Goal: Find specific page/section: Find specific page/section

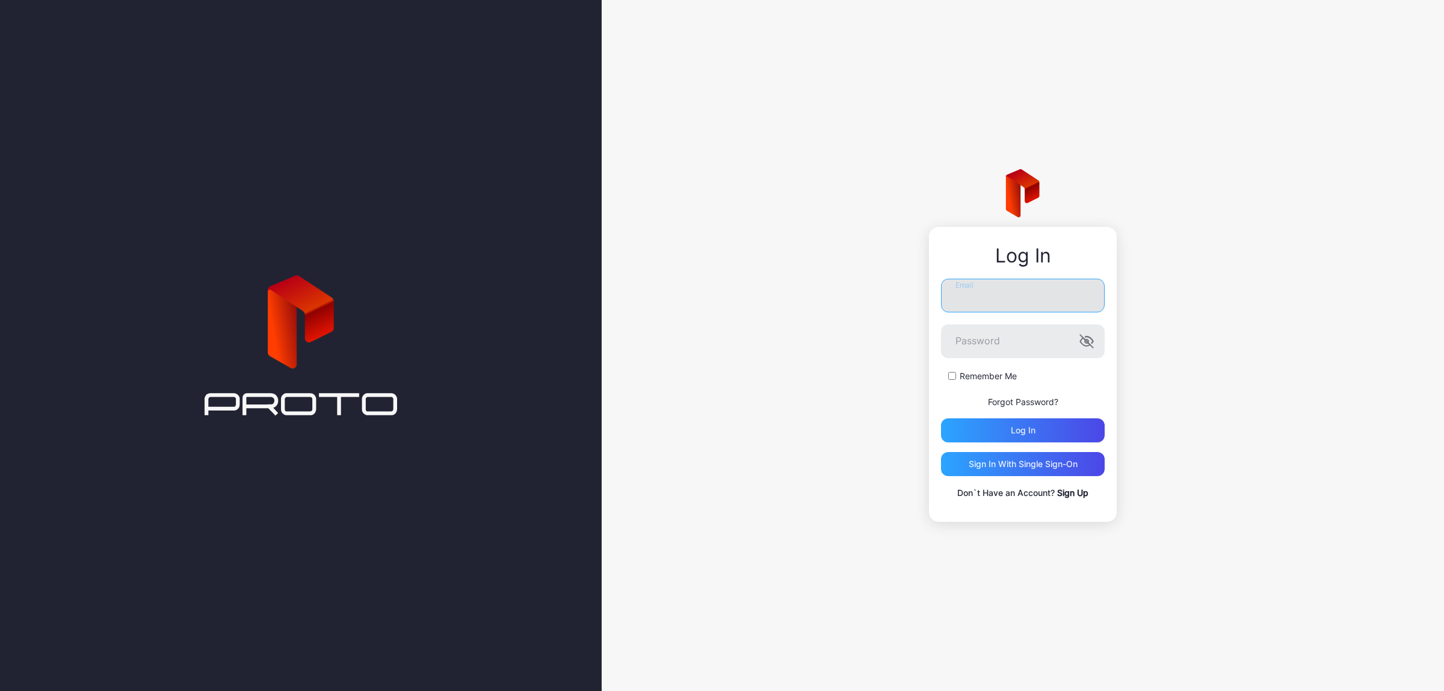
click at [1014, 301] on input "Email" at bounding box center [1023, 296] width 164 height 34
click at [1014, 302] on input "Email" at bounding box center [1023, 296] width 164 height 34
type input "*"
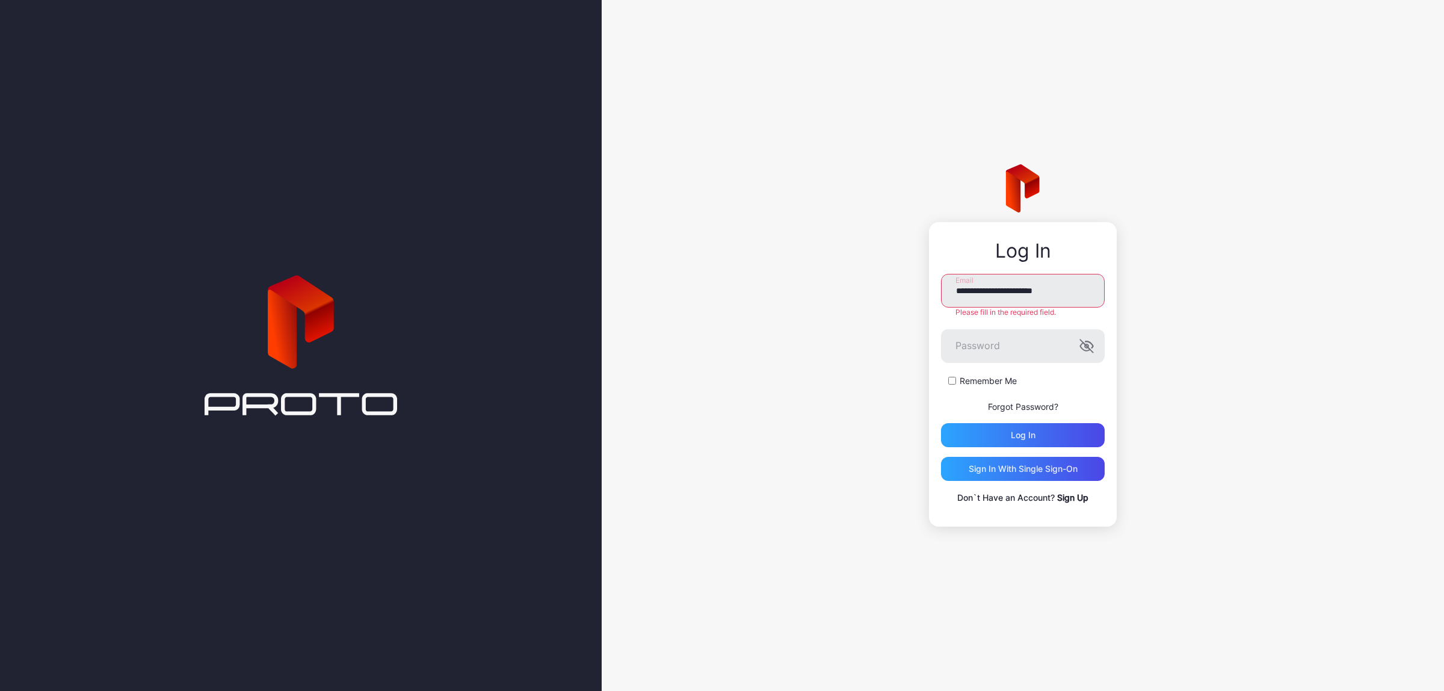
type input "**********"
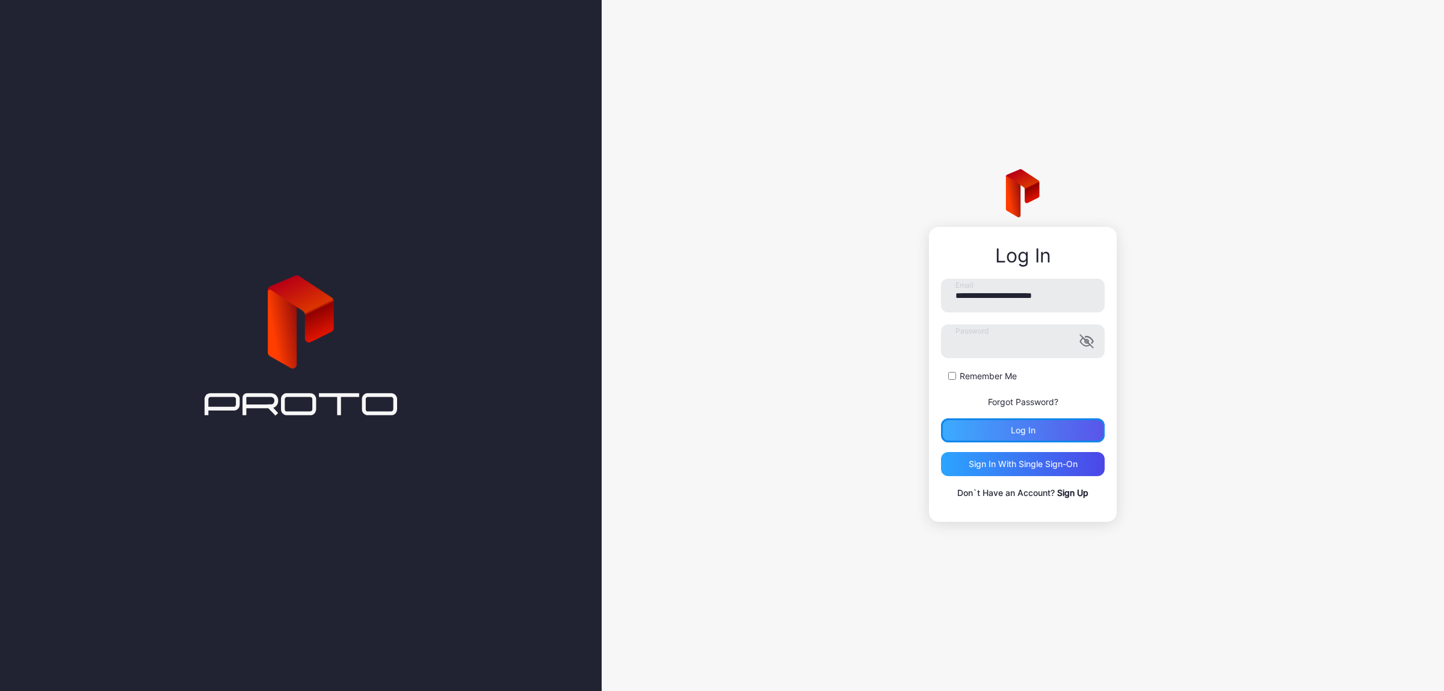
click at [1104, 430] on div "Log in" at bounding box center [1023, 430] width 164 height 24
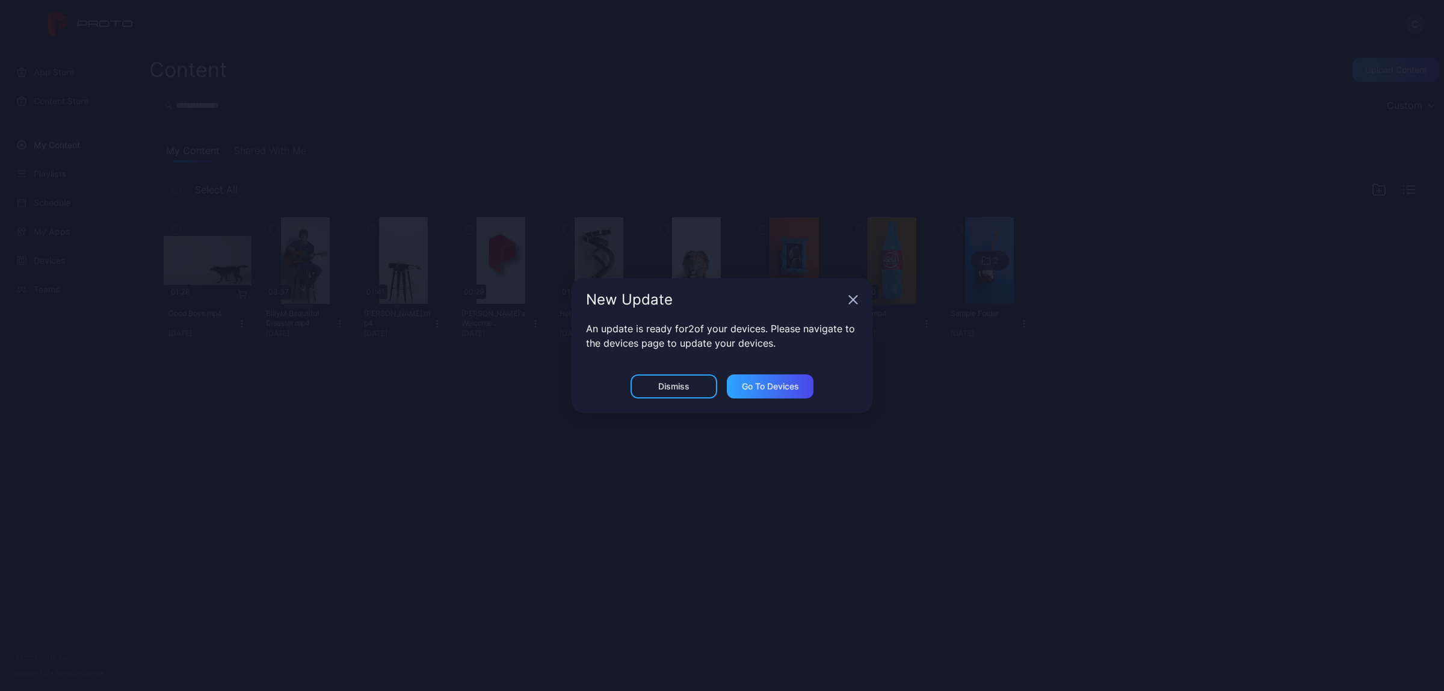
click at [855, 294] on div "New Update" at bounding box center [721, 299] width 301 height 43
click at [854, 295] on icon "button" at bounding box center [853, 300] width 10 height 10
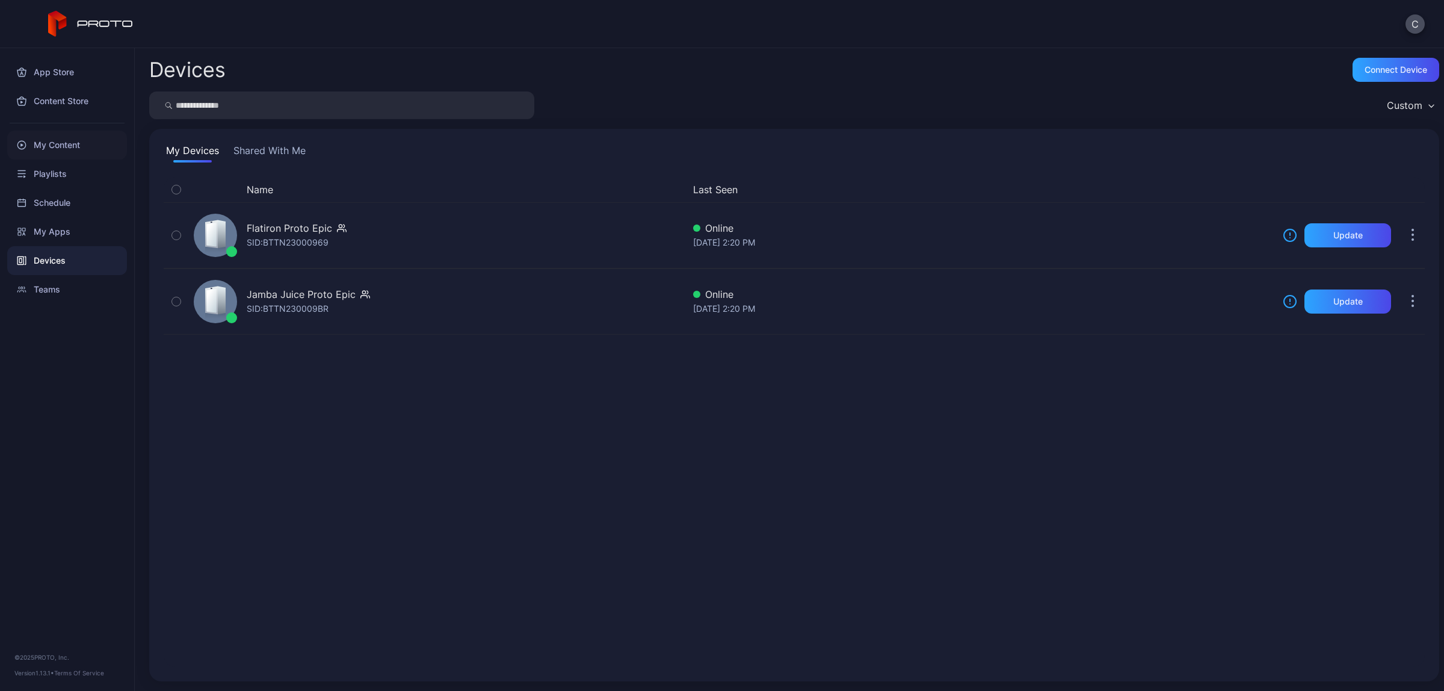
click at [54, 147] on div "My Content" at bounding box center [67, 145] width 120 height 29
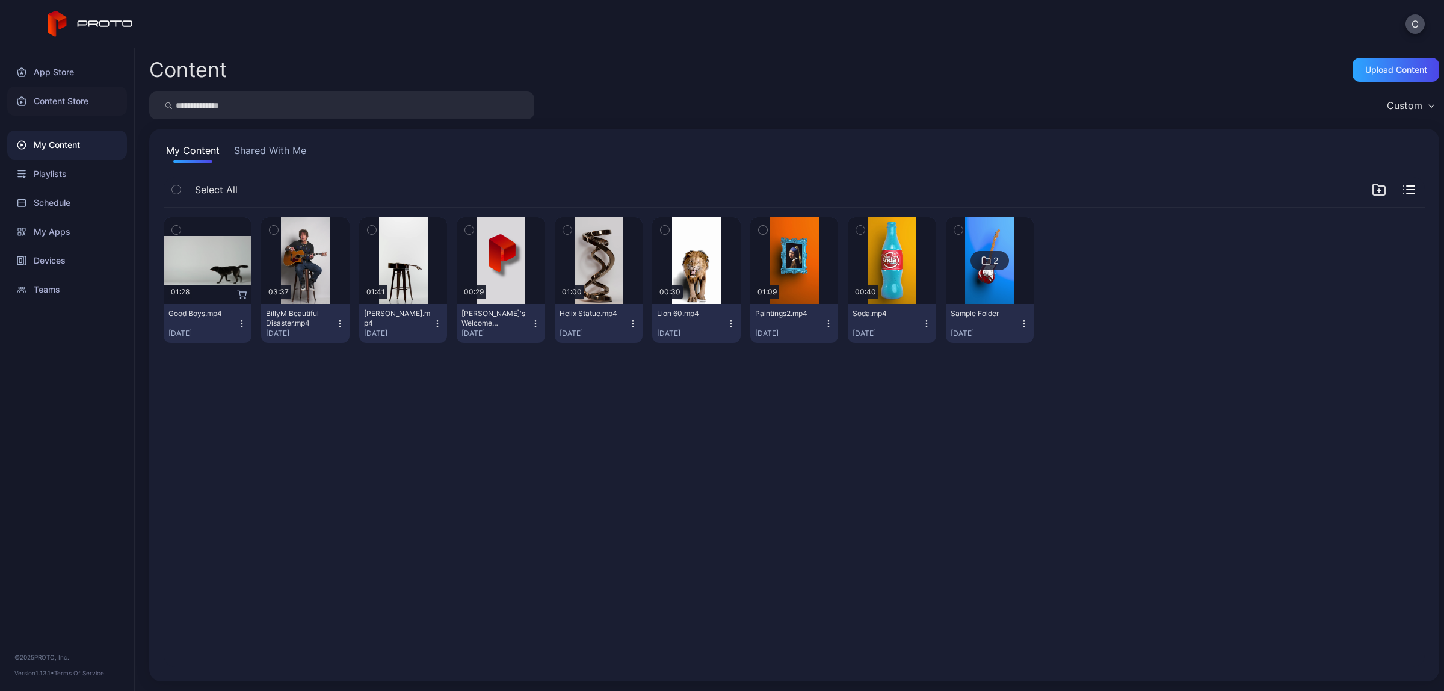
click at [61, 96] on div "Content Store" at bounding box center [67, 101] width 120 height 29
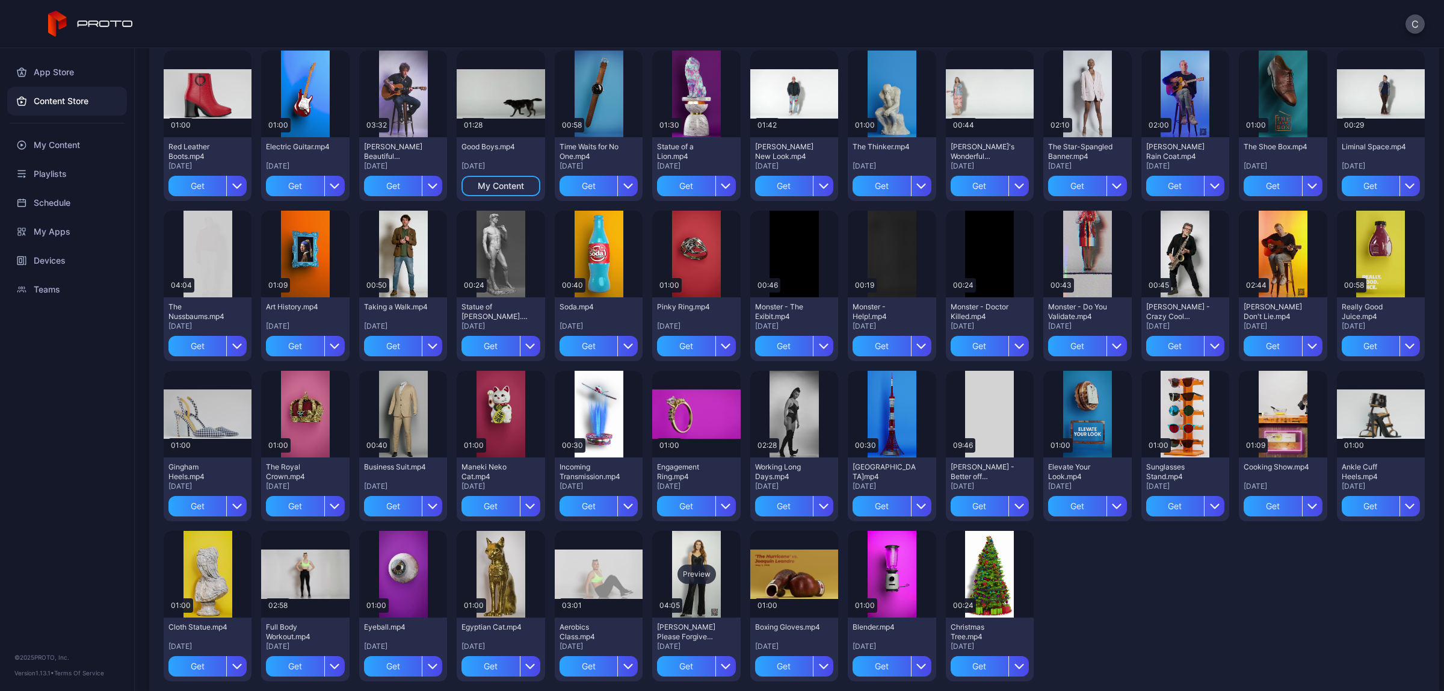
scroll to position [617, 0]
